Goal: Find specific page/section: Find specific page/section

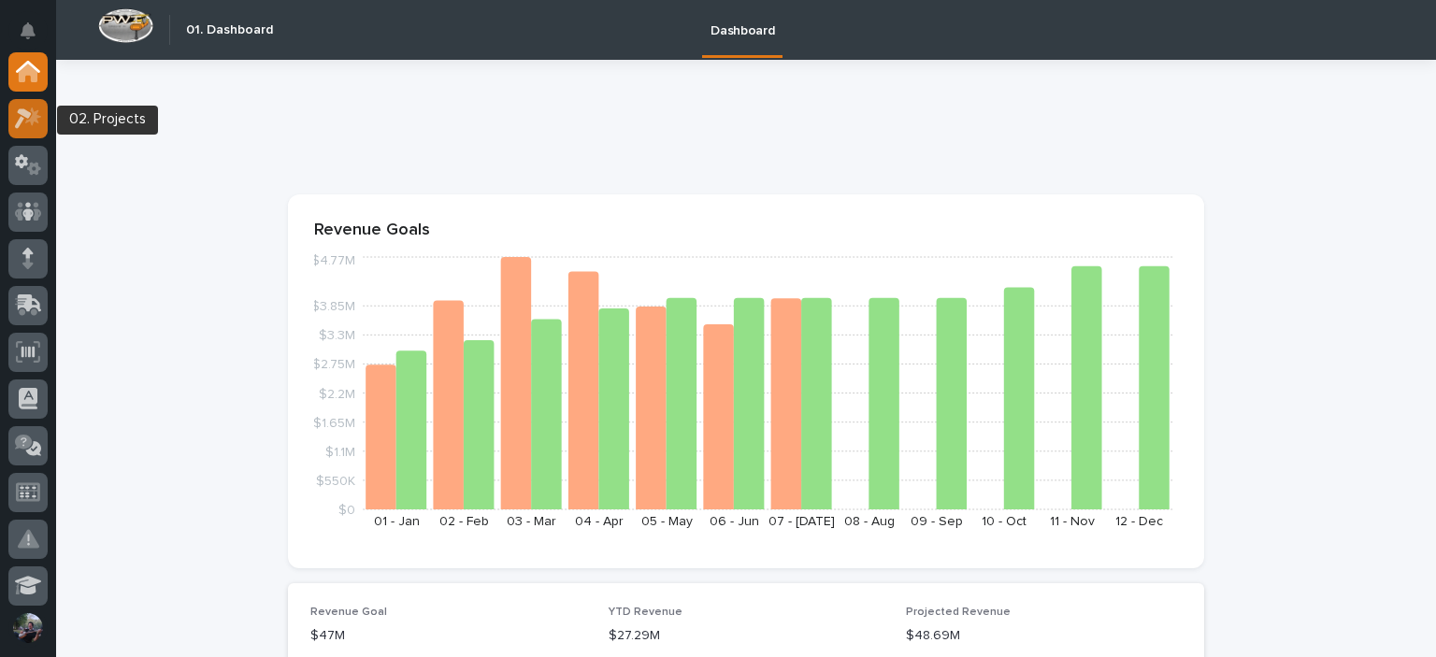
click at [36, 116] on icon at bounding box center [33, 116] width 16 height 19
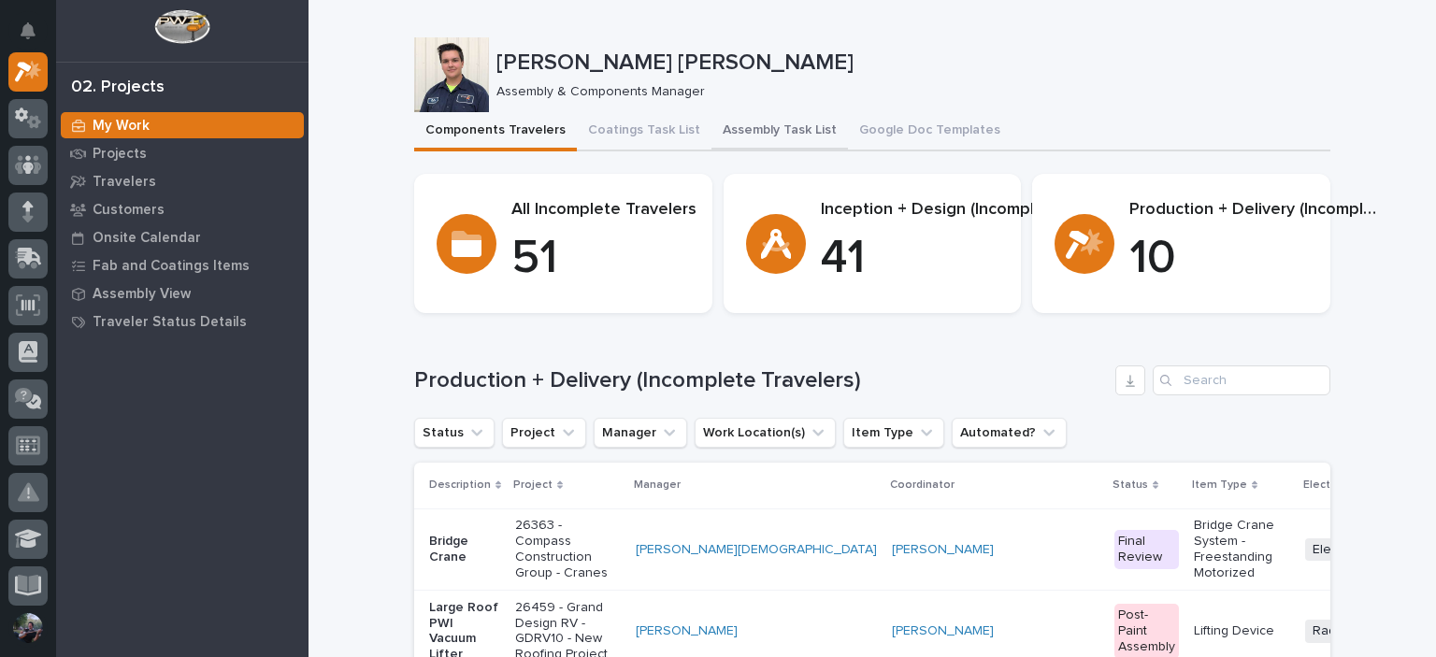
click at [761, 137] on button "Assembly Task List" at bounding box center [780, 131] width 137 height 39
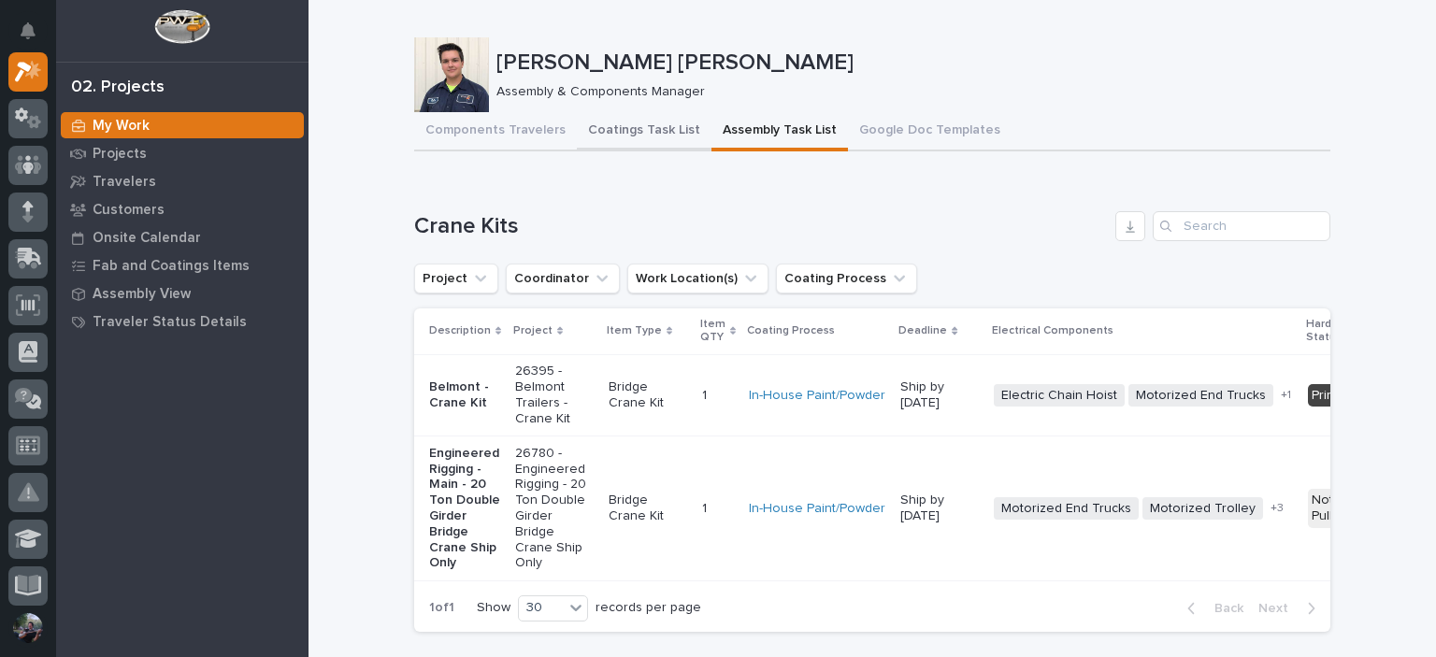
click at [626, 143] on button "Coatings Task List" at bounding box center [644, 131] width 135 height 39
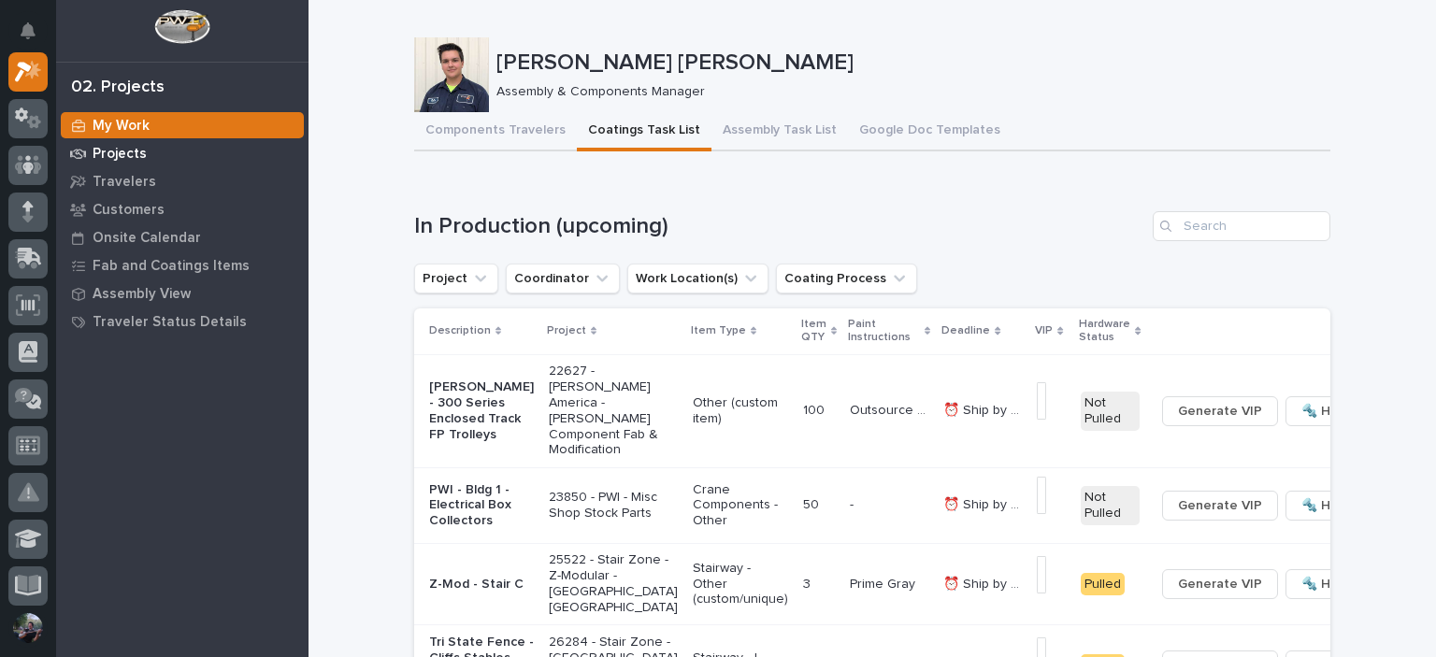
click at [137, 164] on div "Projects" at bounding box center [182, 153] width 243 height 26
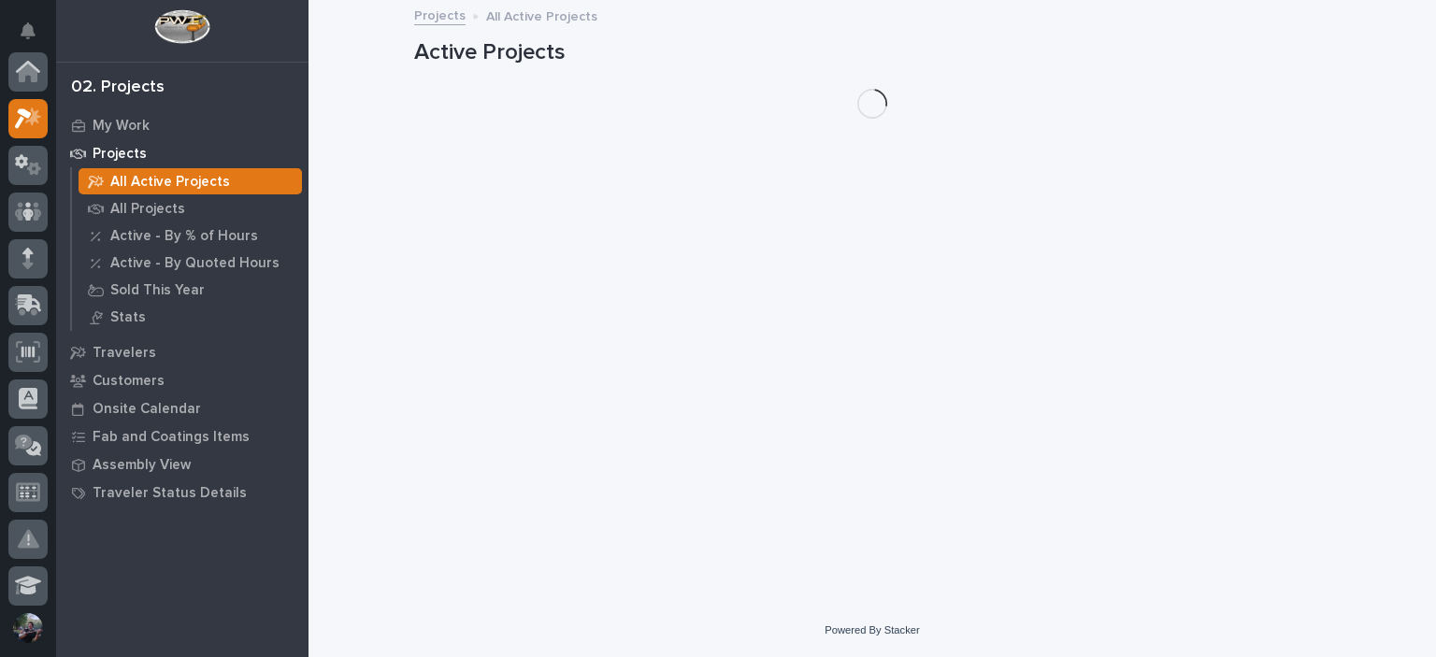
scroll to position [47, 0]
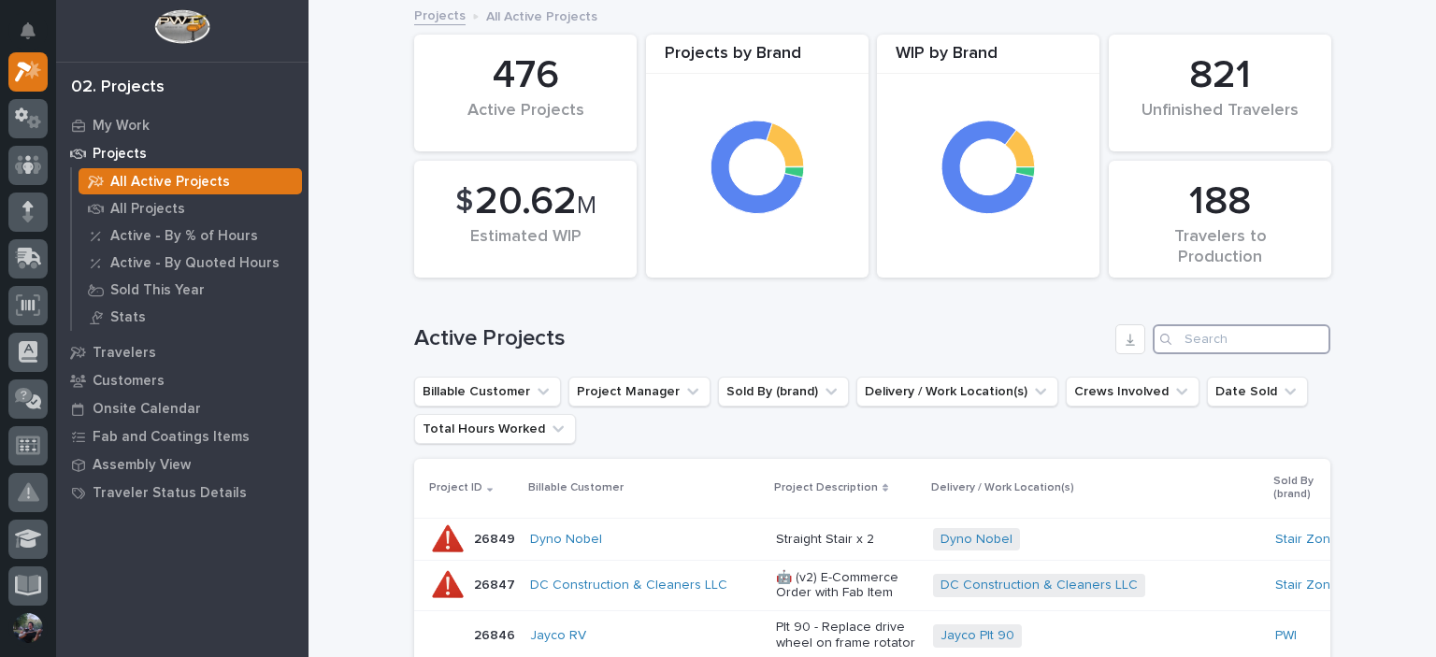
click at [1254, 345] on input "Search" at bounding box center [1242, 340] width 178 height 30
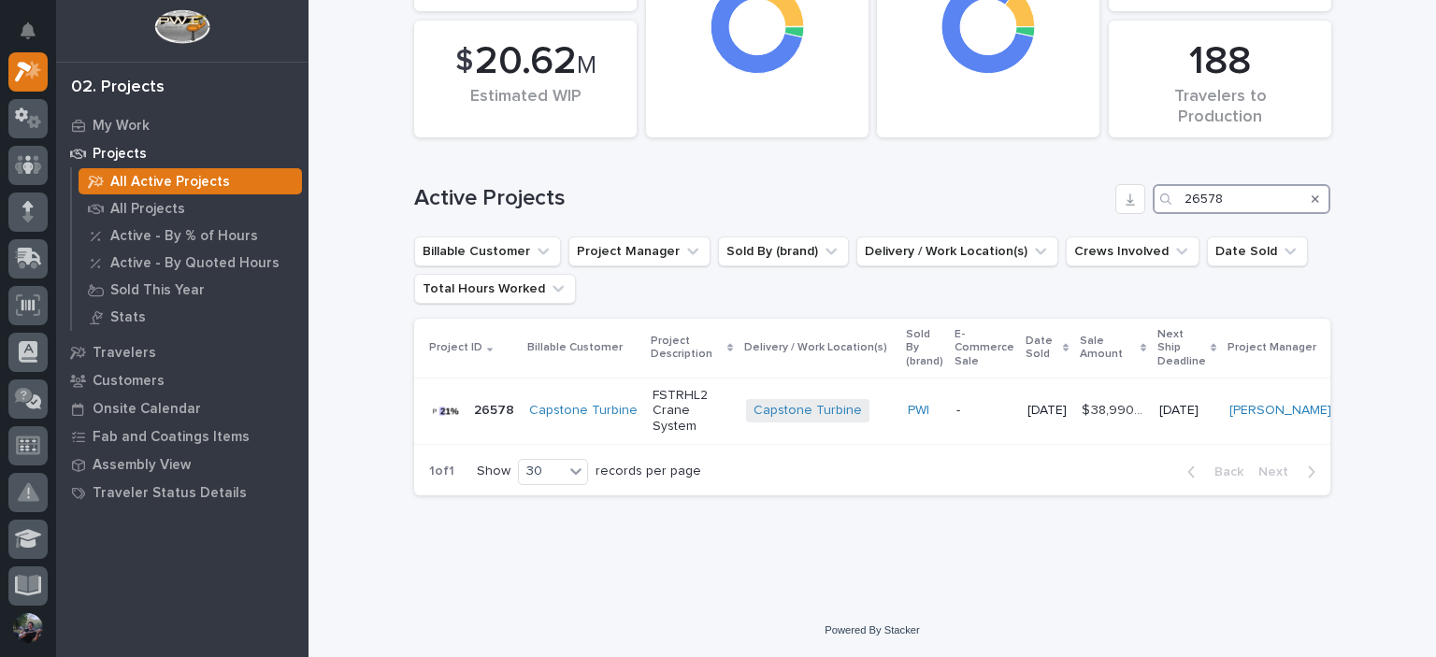
scroll to position [153, 0]
type input "26578"
click at [551, 403] on link "Capstone Turbine" at bounding box center [583, 411] width 108 height 16
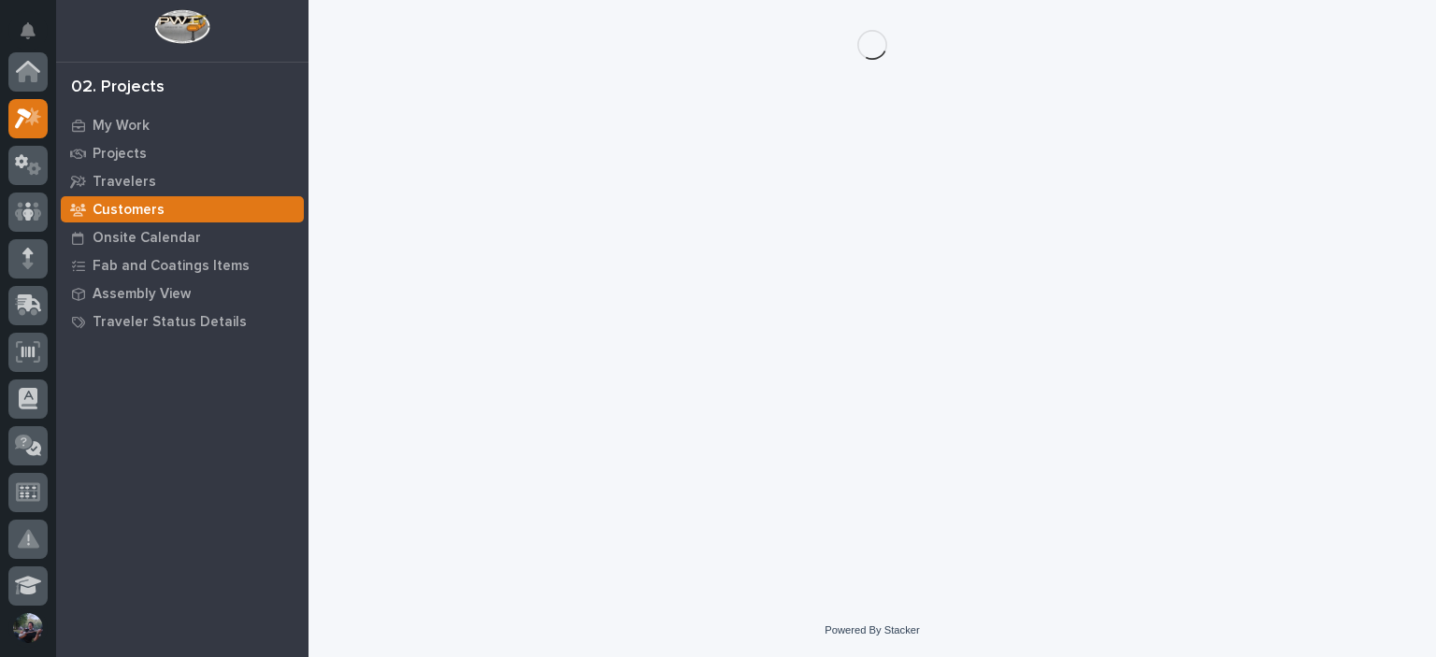
scroll to position [47, 0]
